Goal: Participate in discussion: Engage in conversation with other users on a specific topic

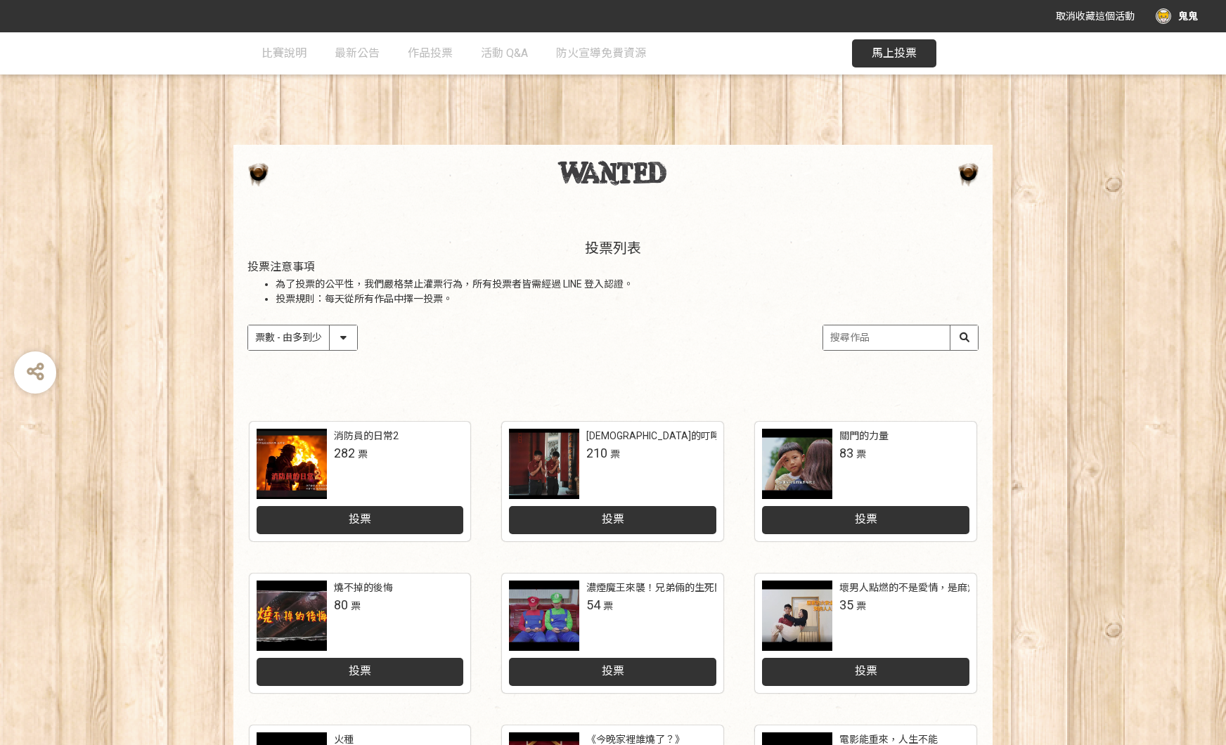
select select "vote"
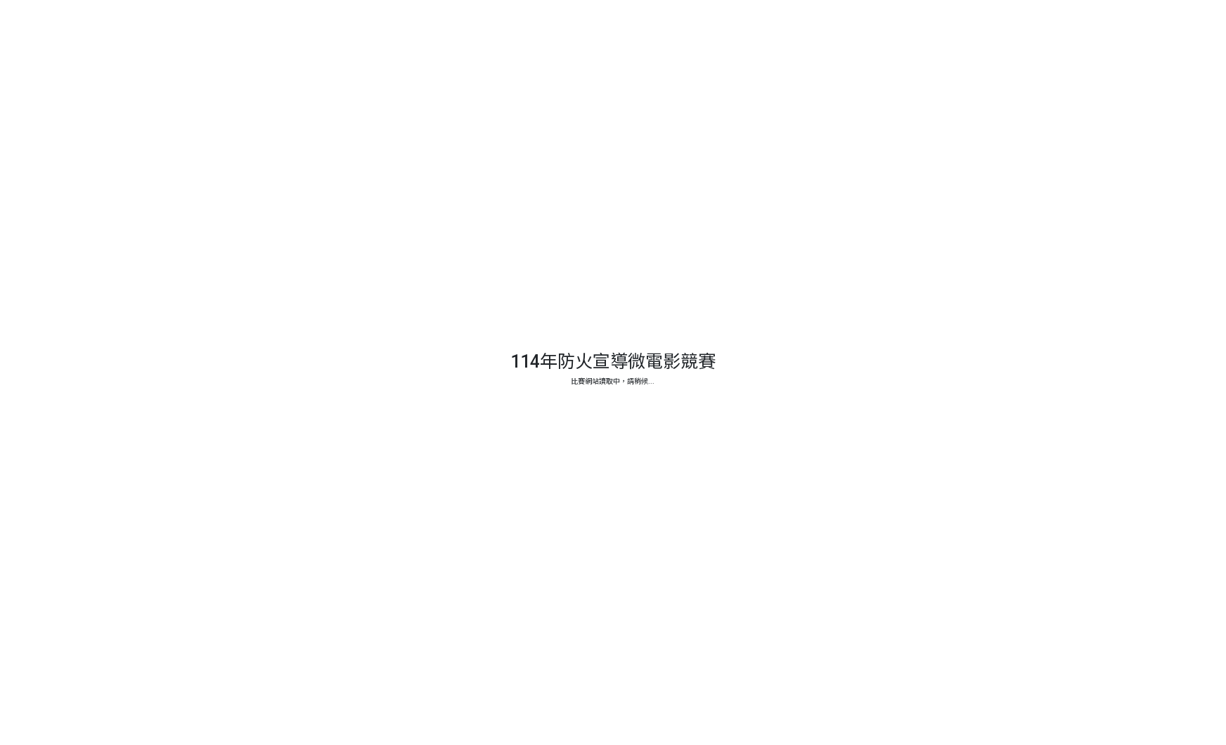
select select "vote"
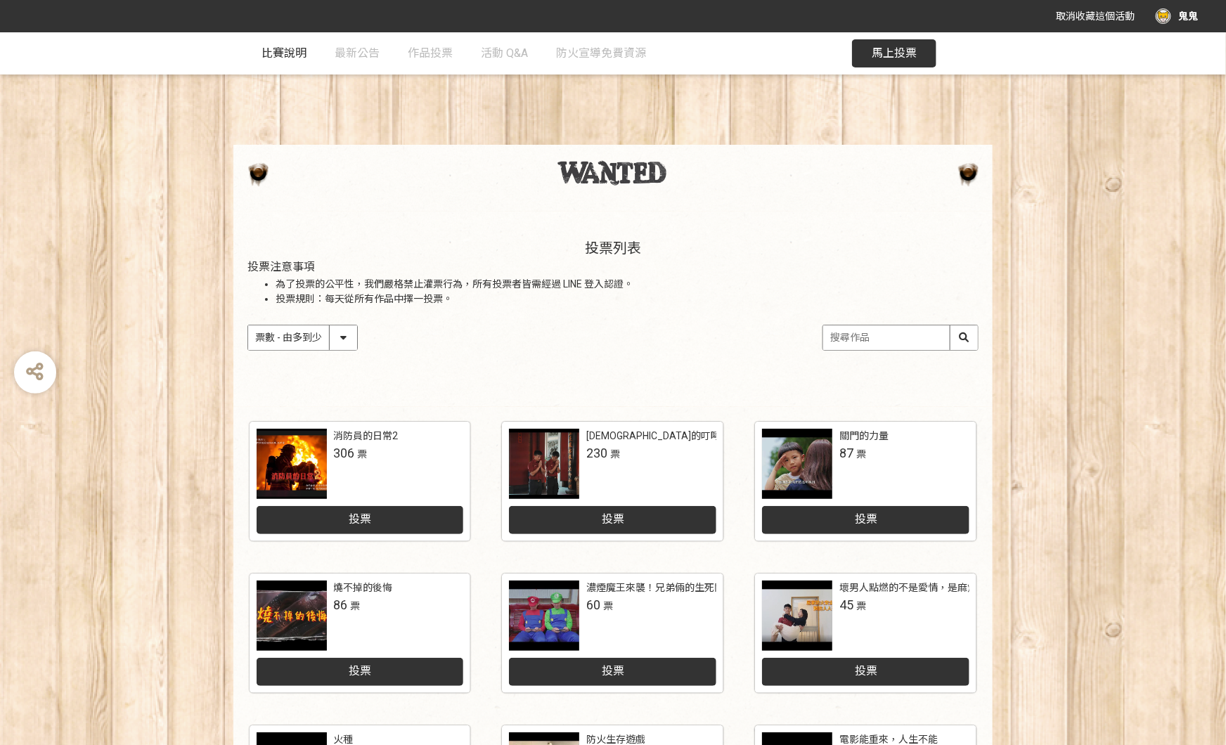
click at [295, 53] on span "比賽說明" at bounding box center [284, 52] width 45 height 13
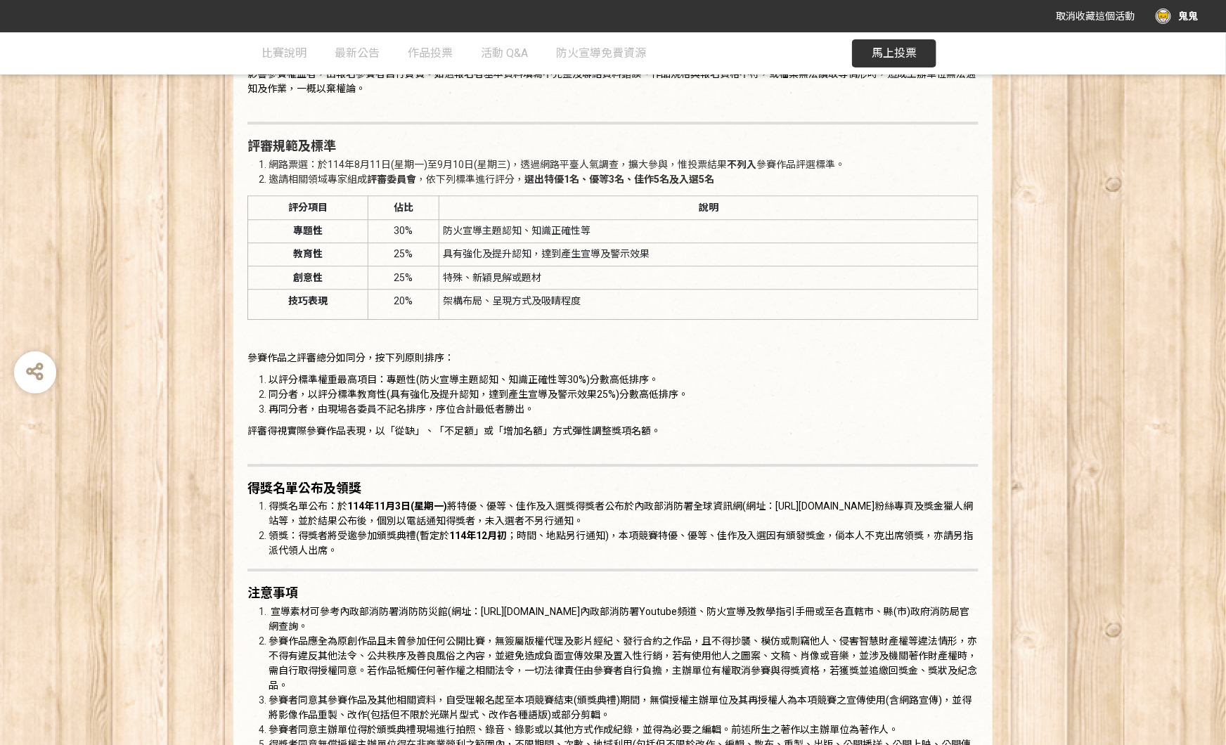
scroll to position [1725, 0]
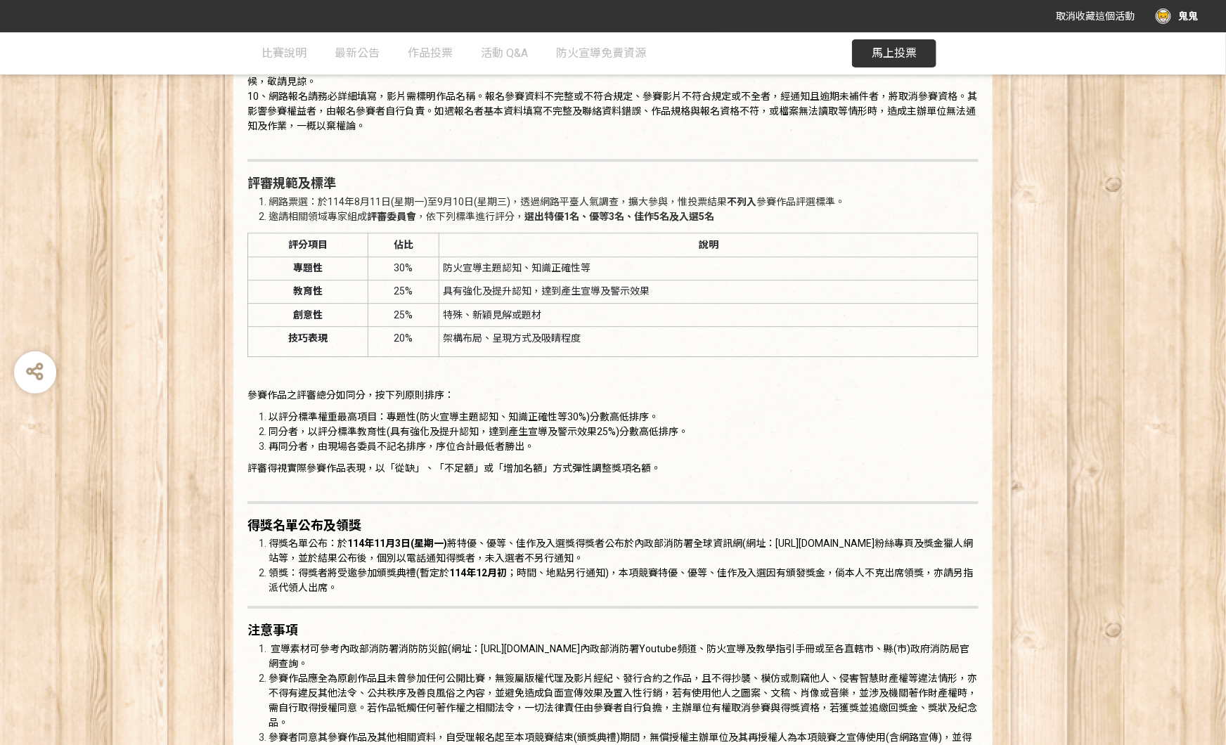
click at [909, 59] on span "馬上投票" at bounding box center [894, 52] width 45 height 13
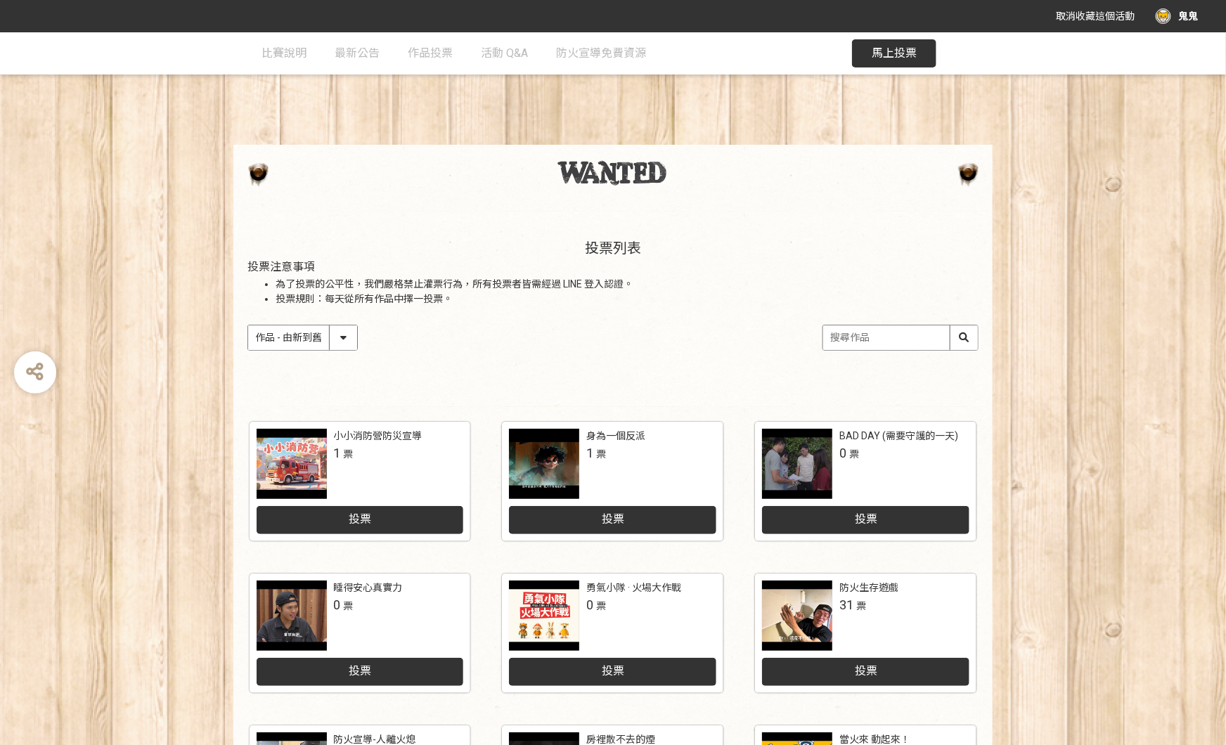
click at [339, 339] on select "作品 - 由新到舊 作品 - 由舊到新 票數 - 由多到少 票數 - 由少到多" at bounding box center [302, 337] width 109 height 25
select select "vote"
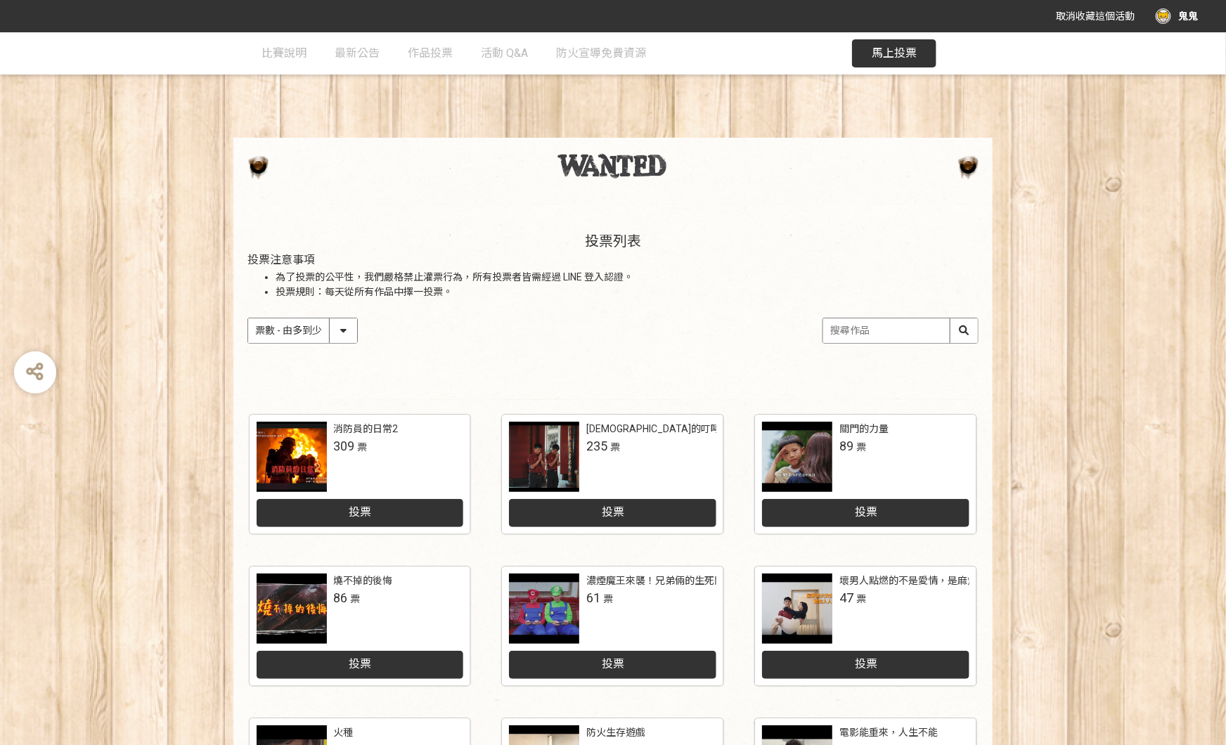
scroll to position [134, 0]
